Goal: Find specific page/section

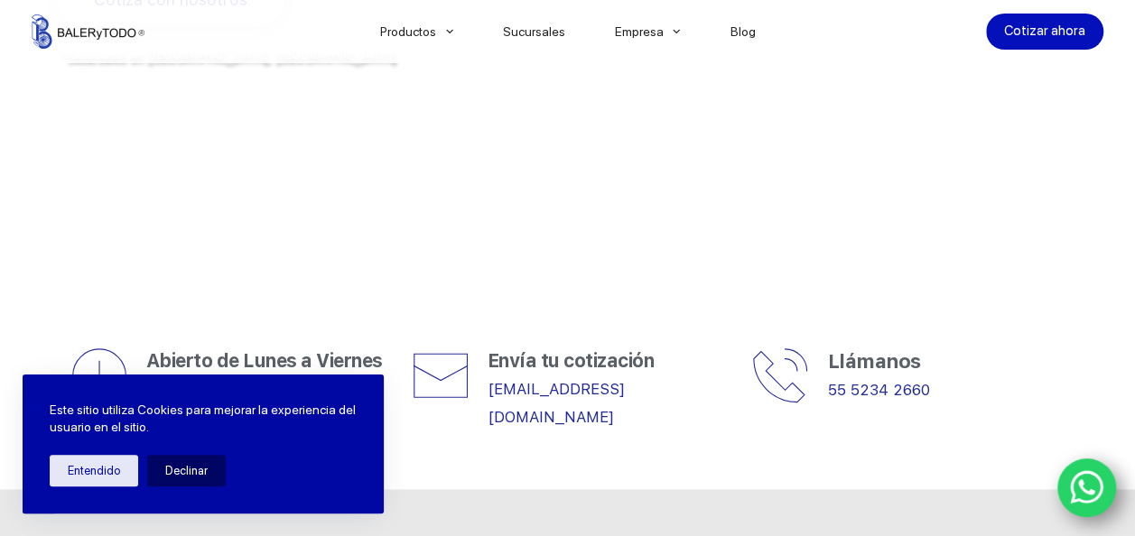
scroll to position [722, 0]
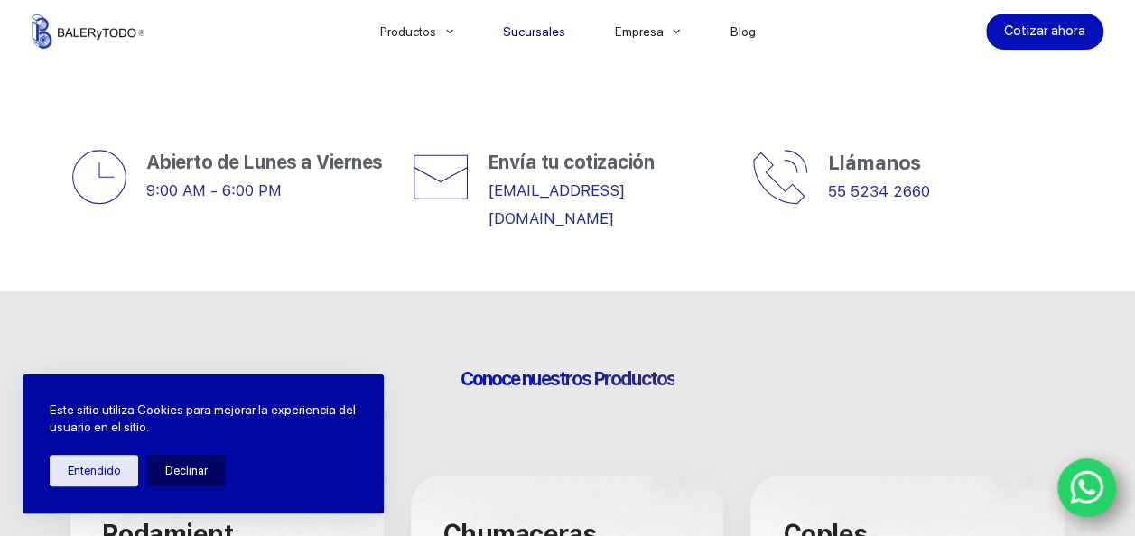
drag, startPoint x: 534, startPoint y: 32, endPoint x: 534, endPoint y: 49, distance: 16.2
click at [534, 32] on link "Sucursales" at bounding box center [534, 32] width 112 height 0
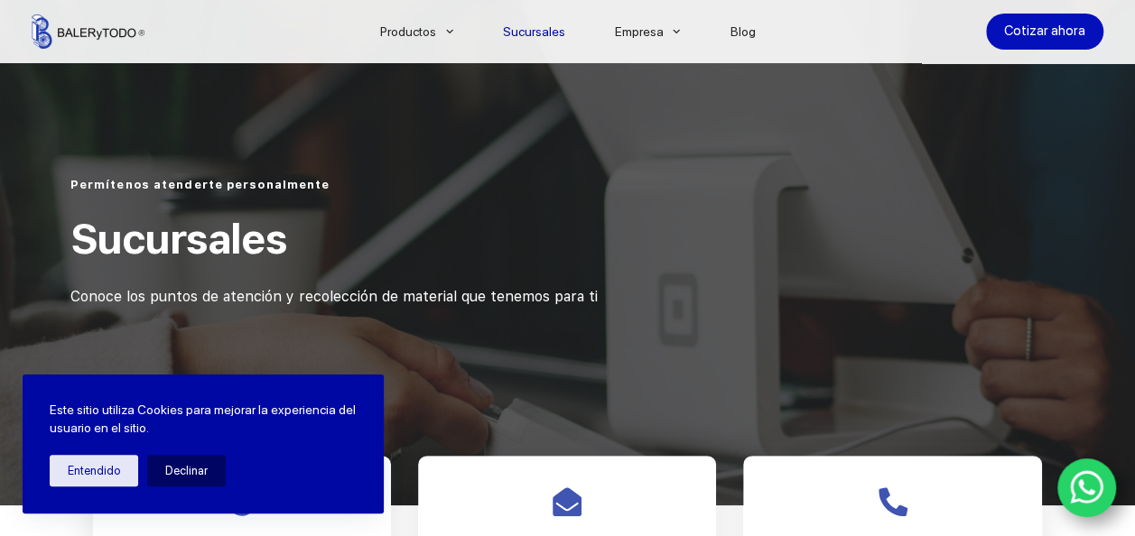
scroll to position [451, 0]
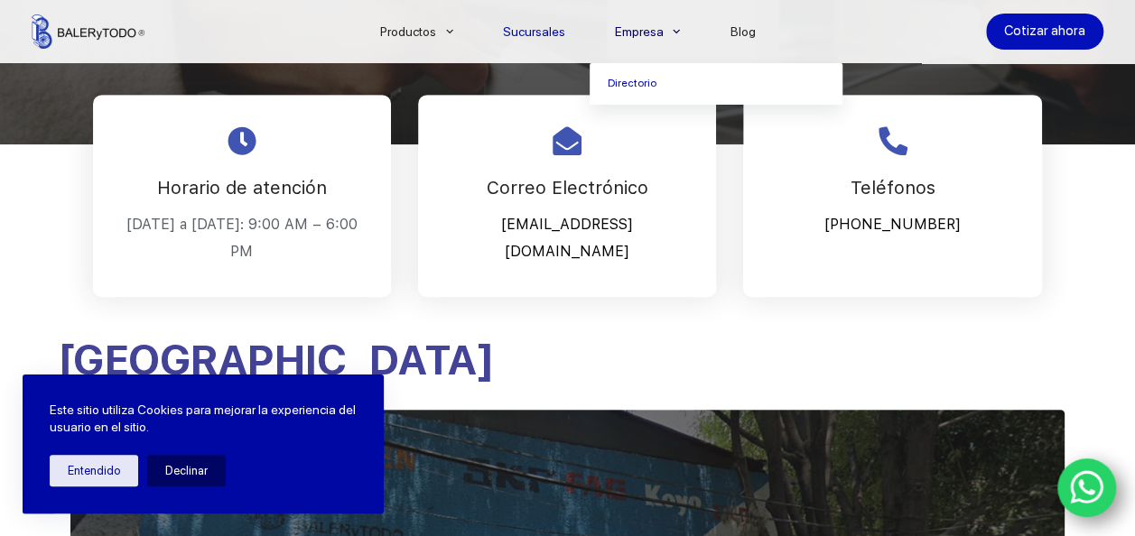
click at [645, 45] on li "Empresa Directorio" at bounding box center [647, 31] width 116 height 63
click at [687, 32] on span "Menu Principal" at bounding box center [676, 32] width 22 height 22
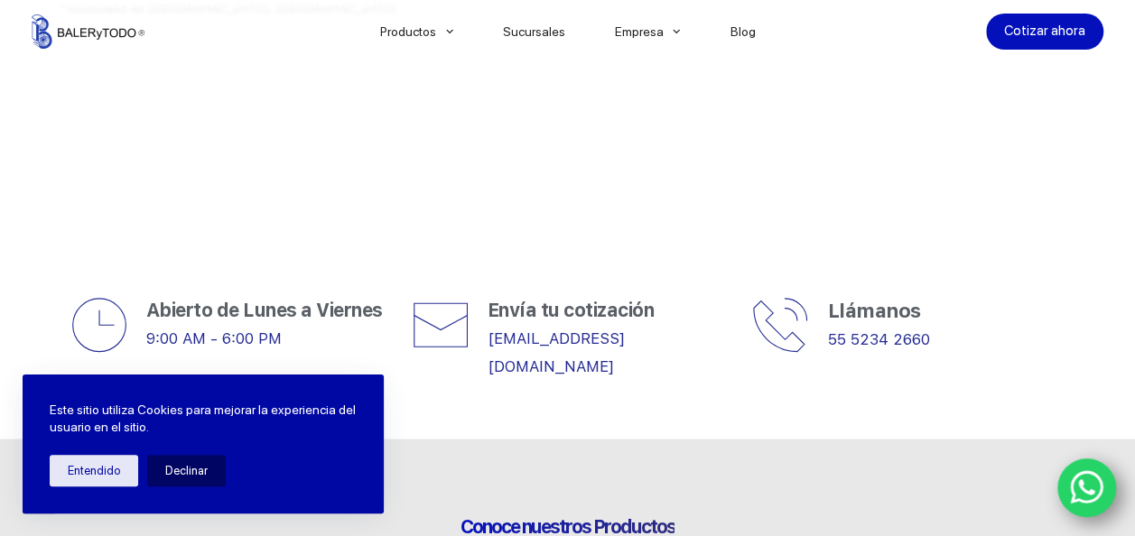
scroll to position [722, 0]
